Goal: Task Accomplishment & Management: Complete application form

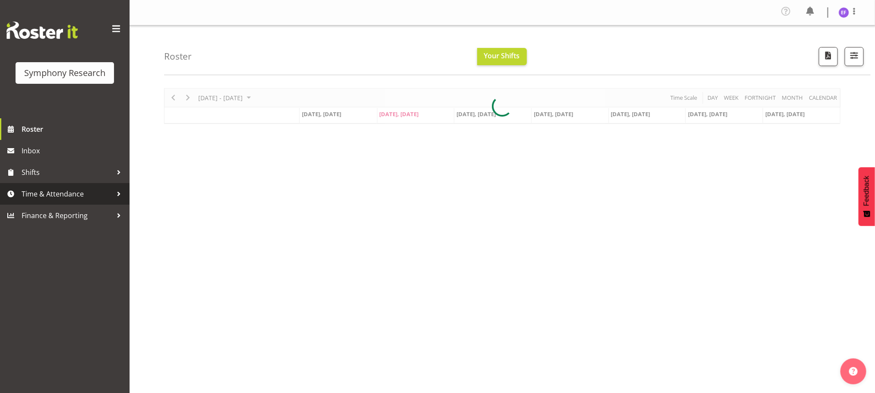
click at [111, 190] on span "Time & Attendance" at bounding box center [67, 193] width 91 height 13
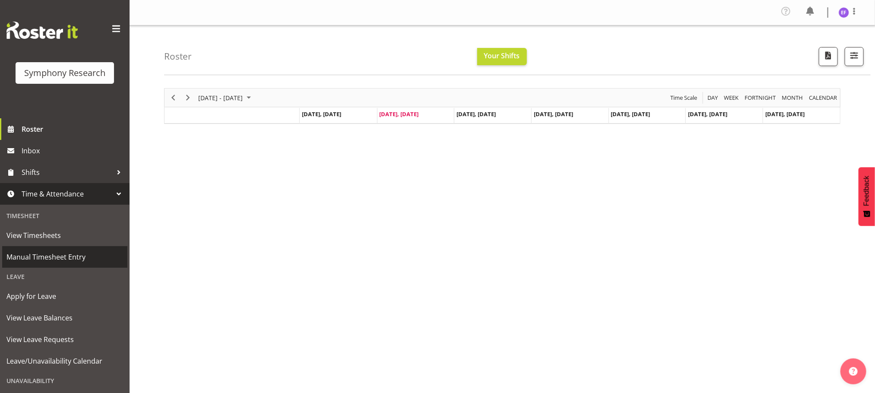
click at [70, 253] on span "Manual Timesheet Entry" at bounding box center [64, 257] width 117 height 13
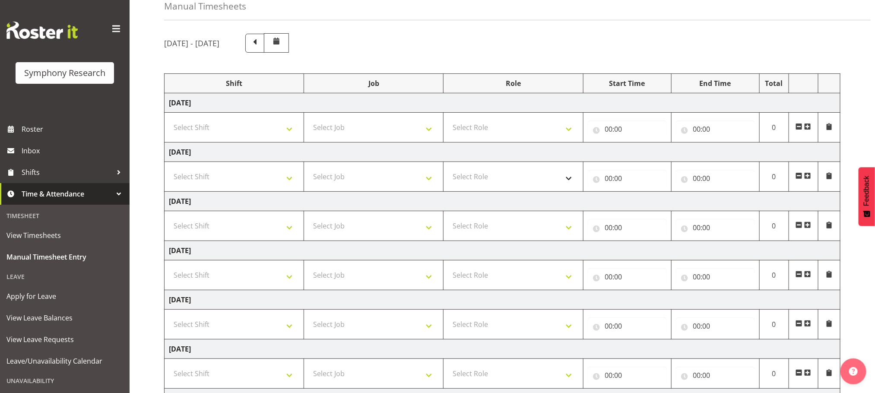
scroll to position [65, 0]
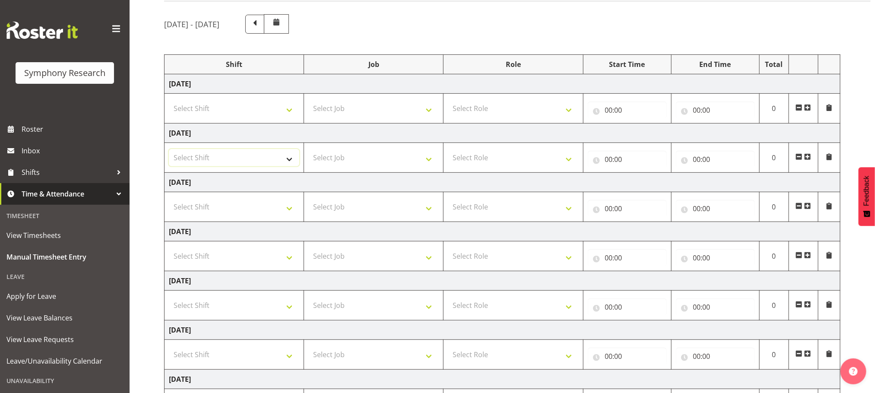
click at [291, 162] on select "Select Shift !!Weekend Residential (Roster IT Shift Label) *Business 9/10am ~ 4…" at bounding box center [234, 157] width 130 height 17
select select "48116"
click at [169, 151] on select "Select Shift !!Weekend Residential (Roster IT Shift Label) *Business 9/10am ~ 4…" at bounding box center [234, 157] width 130 height 17
click at [429, 161] on select "Select Job 550060 IF Admin 553492 World Poll Aus Wave 2 Main 2025 553493 World …" at bounding box center [373, 157] width 130 height 17
select select "10536"
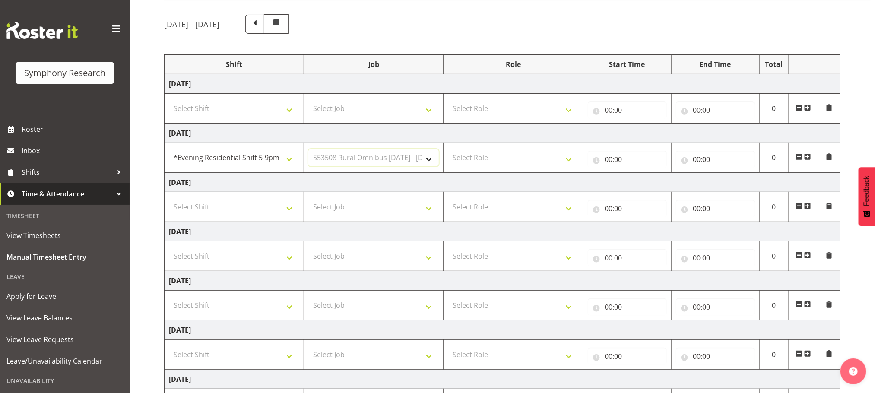
click at [308, 151] on select "Select Job 550060 IF Admin 553492 World Poll Aus Wave 2 Main 2025 553493 World …" at bounding box center [373, 157] width 130 height 17
click at [571, 162] on select "Select Role Briefing Interviewing" at bounding box center [513, 157] width 130 height 17
select select "47"
click at [448, 151] on select "Select Role Briefing Interviewing" at bounding box center [513, 157] width 130 height 17
click at [607, 162] on input "00:00" at bounding box center [627, 159] width 79 height 17
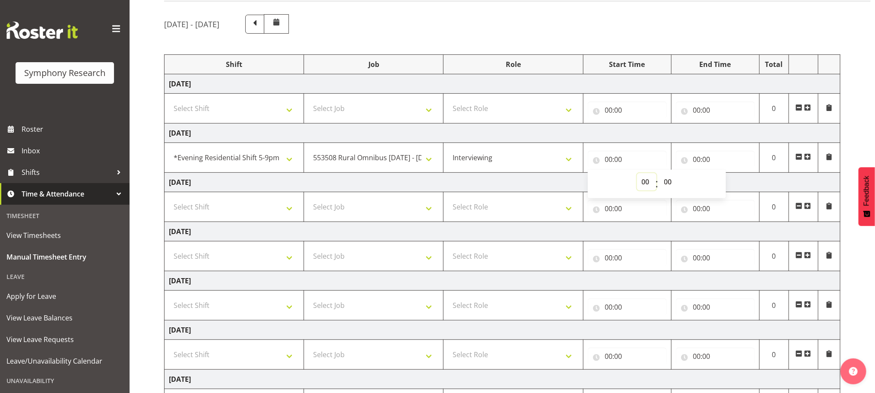
click at [648, 182] on select "00 01 02 03 04 05 06 07 08 09 10 11 12 13 14 15 16 17 18 19 20 21 22 23" at bounding box center [646, 181] width 19 height 17
select select "17"
click at [637, 175] on select "00 01 02 03 04 05 06 07 08 09 10 11 12 13 14 15 16 17 18 19 20 21 22 23" at bounding box center [646, 181] width 19 height 17
type input "17:00"
click at [667, 183] on select "00 01 02 03 04 05 06 07 08 09 10 11 12 13 14 15 16 17 18 19 20 21 22 23 24 25 2…" at bounding box center [669, 181] width 19 height 17
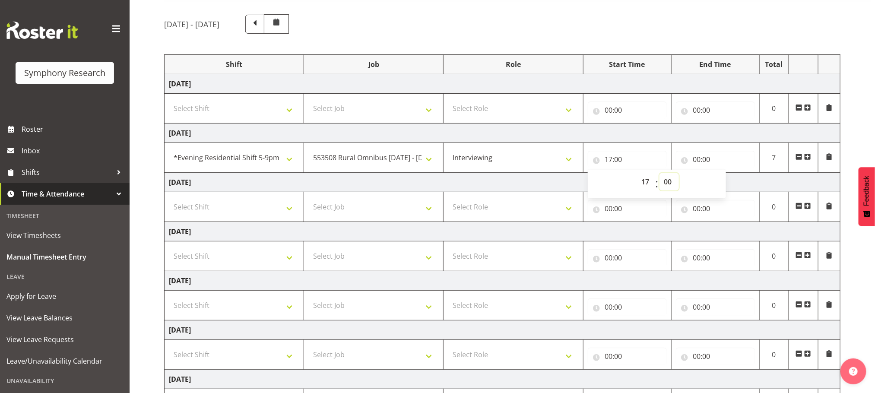
select select "50"
click at [660, 175] on select "00 01 02 03 04 05 06 07 08 09 10 11 12 13 14 15 16 17 18 19 20 21 22 23 24 25 2…" at bounding box center [669, 181] width 19 height 17
type input "17:50"
click at [698, 159] on input "00:00" at bounding box center [715, 159] width 79 height 17
click at [732, 182] on select "00 01 02 03 04 05 06 07 08 09 10 11 12 13 14 15 16 17 18 19 20 21 22 23" at bounding box center [734, 181] width 19 height 17
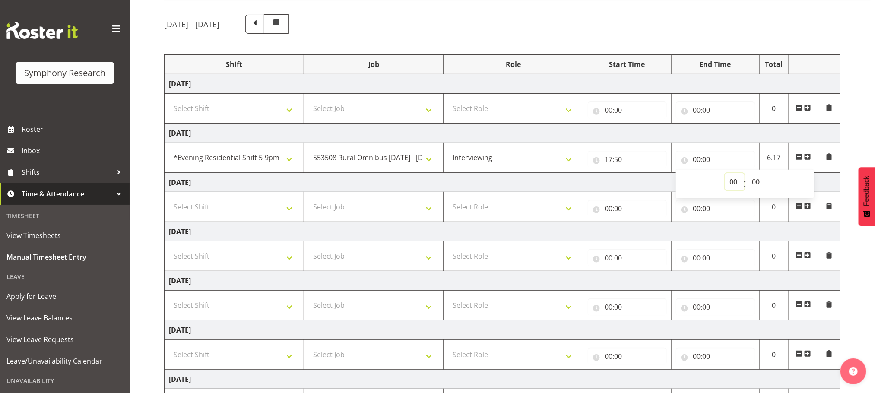
select select "21"
click at [725, 175] on select "00 01 02 03 04 05 06 07 08 09 10 11 12 13 14 15 16 17 18 19 20 21 22 23" at bounding box center [734, 181] width 19 height 17
type input "21:00"
click at [759, 184] on select "00 01 02 03 04 05 06 07 08 09 10 11 12 13 14 15 16 17 18 19 20 21 22 23 24 25 2…" at bounding box center [757, 181] width 19 height 17
select select "2"
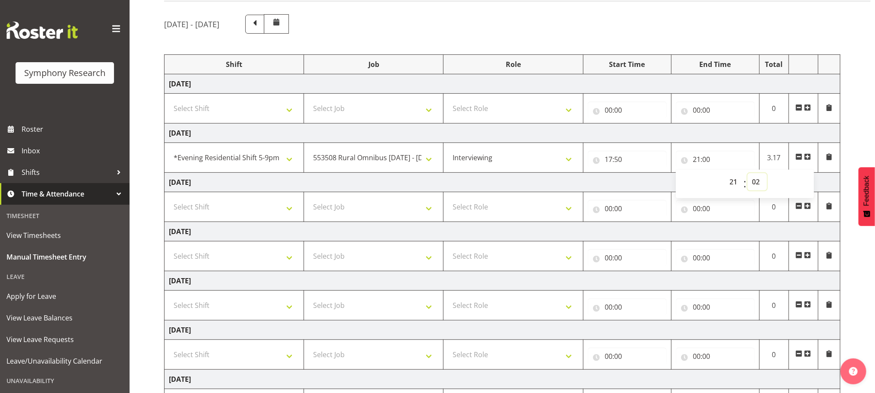
click at [748, 175] on select "00 01 02 03 04 05 06 07 08 09 10 11 12 13 14 15 16 17 18 19 20 21 22 23 24 25 2…" at bounding box center [757, 181] width 19 height 17
type input "21:02"
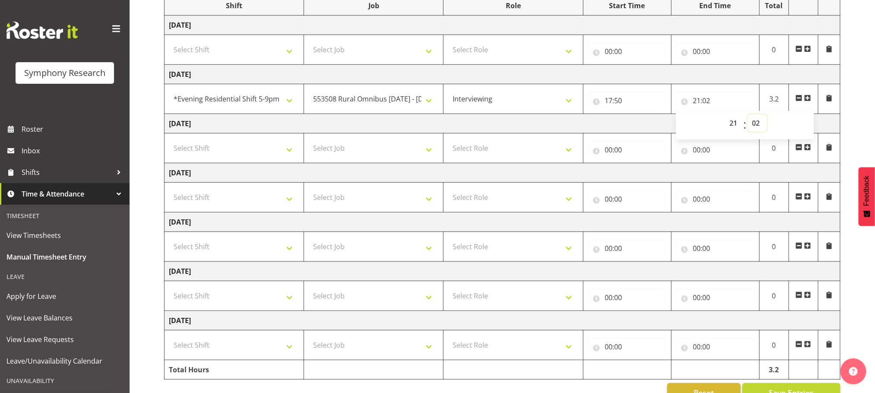
scroll to position [153, 0]
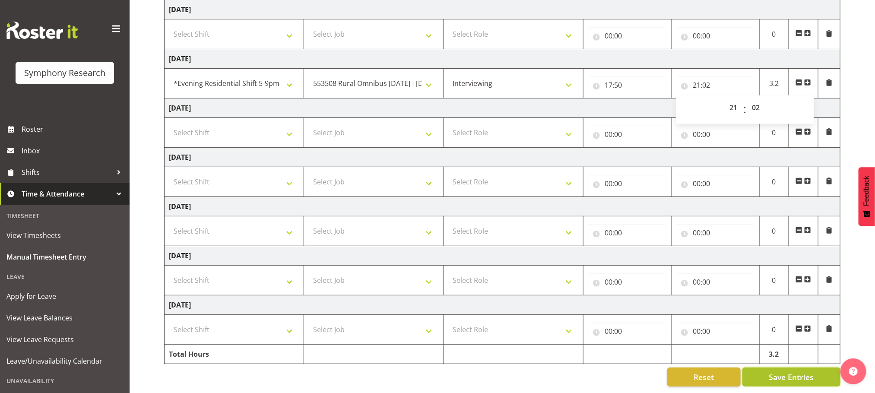
click at [783, 371] on span "Save Entries" at bounding box center [791, 376] width 45 height 11
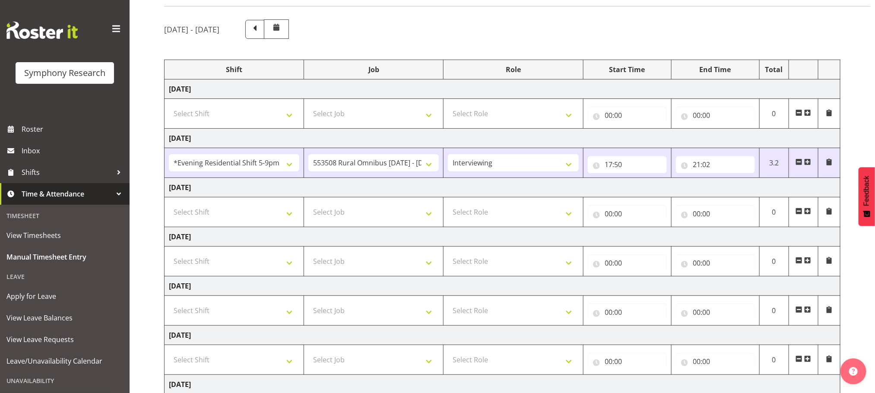
scroll to position [0, 0]
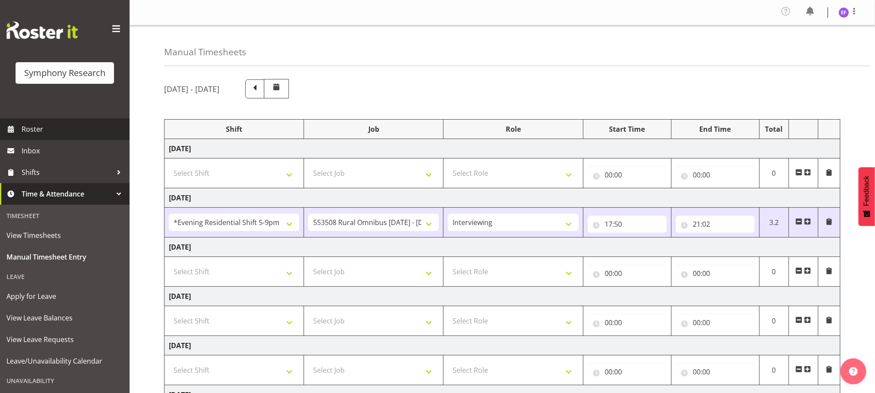
click at [39, 130] on span "Roster" at bounding box center [74, 129] width 104 height 13
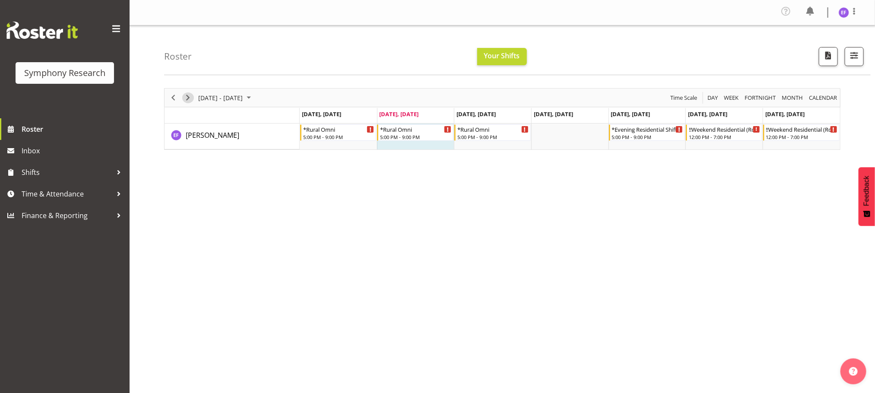
click at [182, 98] on button "Next" at bounding box center [188, 97] width 12 height 11
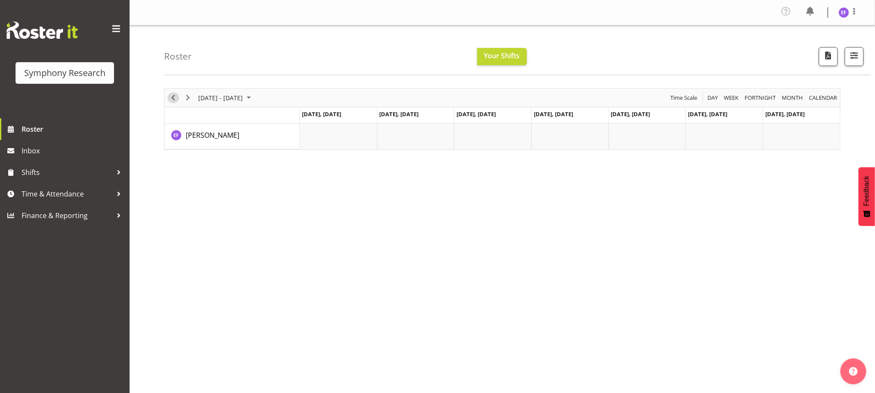
click at [170, 95] on span "Previous" at bounding box center [173, 97] width 10 height 11
